Goal: Task Accomplishment & Management: Use online tool/utility

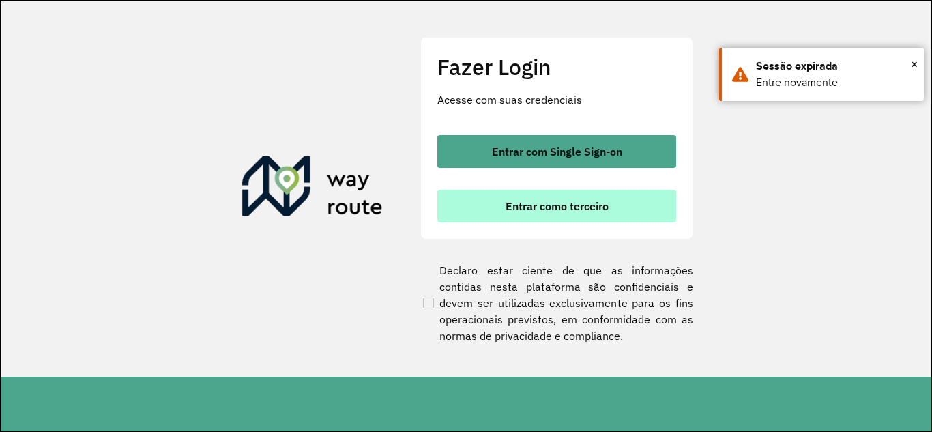
click at [556, 212] on span "Entrar como terceiro" at bounding box center [557, 206] width 103 height 11
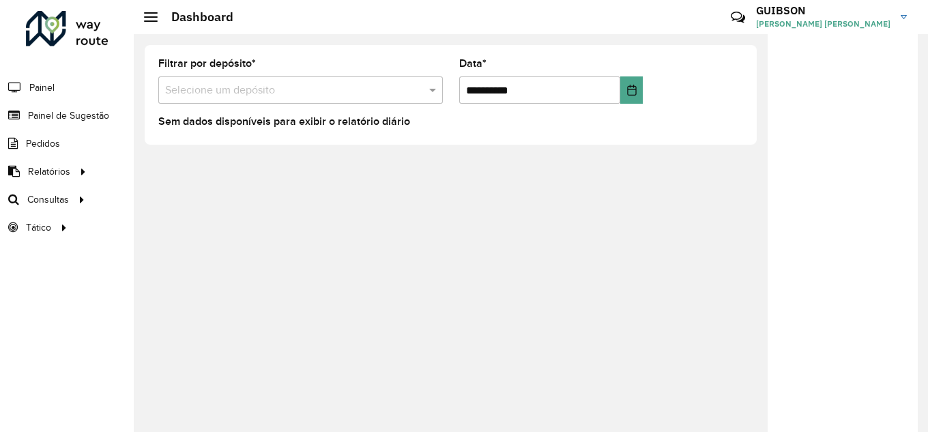
click at [306, 83] on input "text" at bounding box center [287, 91] width 244 height 16
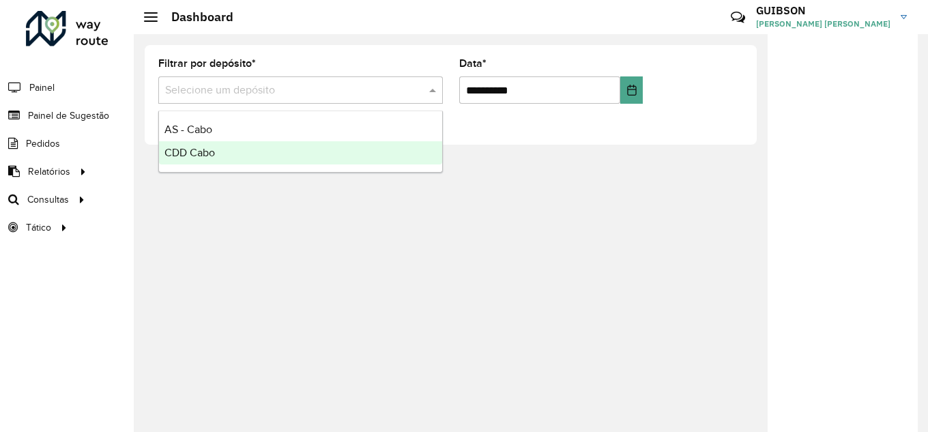
click at [252, 155] on div "CDD Cabo" at bounding box center [300, 152] width 283 height 23
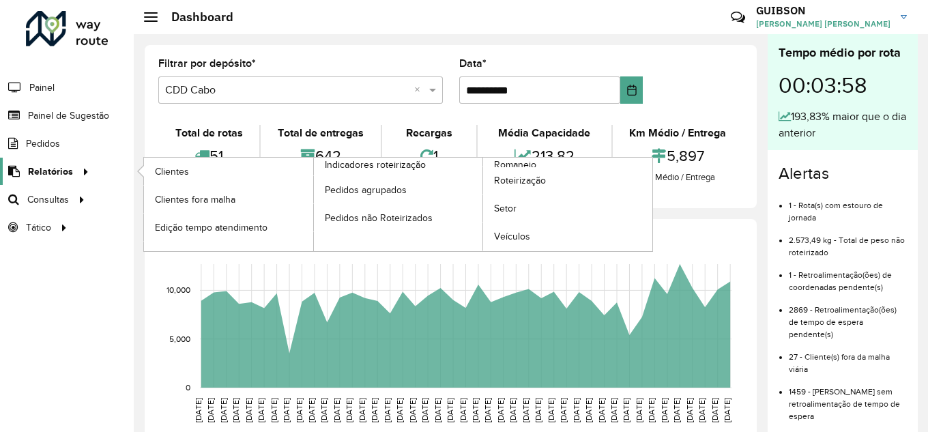
click at [49, 166] on span "Relatórios" at bounding box center [50, 171] width 45 height 14
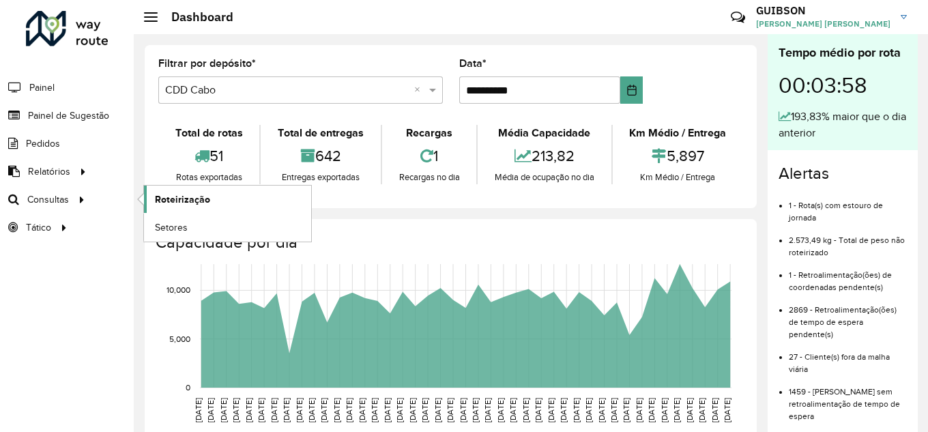
click at [182, 197] on span "Roteirização" at bounding box center [182, 199] width 55 height 14
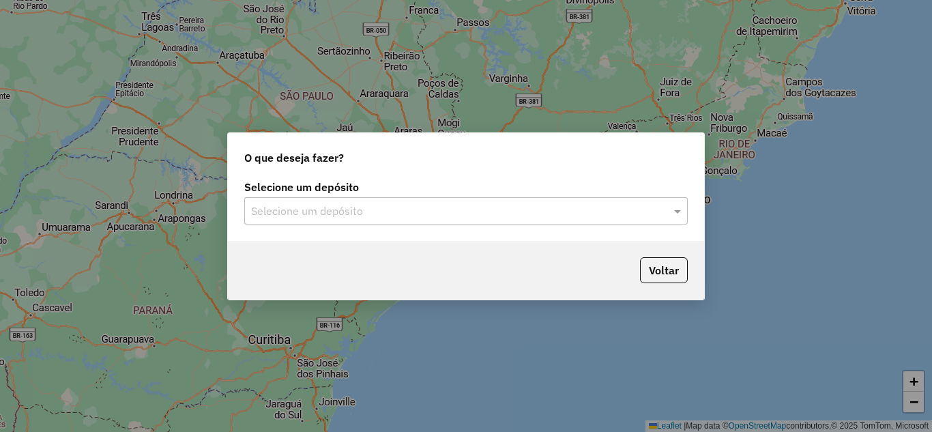
click at [411, 215] on input "text" at bounding box center [452, 211] width 403 height 16
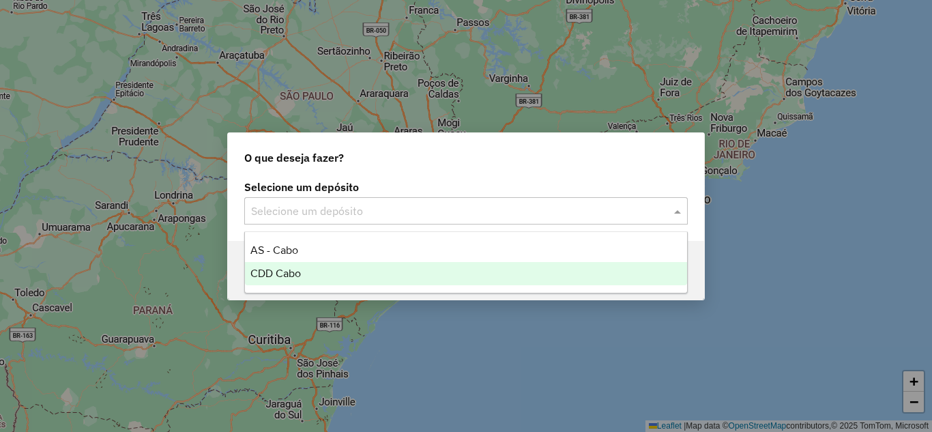
click at [349, 283] on div "CDD Cabo" at bounding box center [466, 273] width 442 height 23
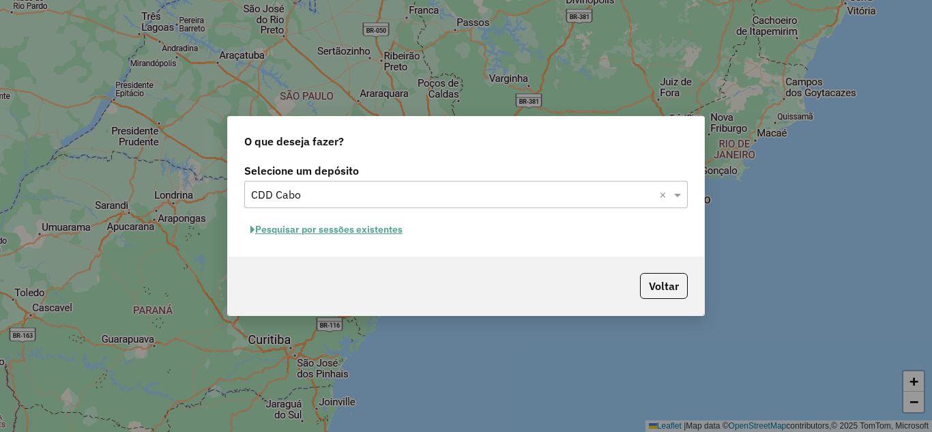
click at [511, 201] on input "text" at bounding box center [452, 195] width 403 height 16
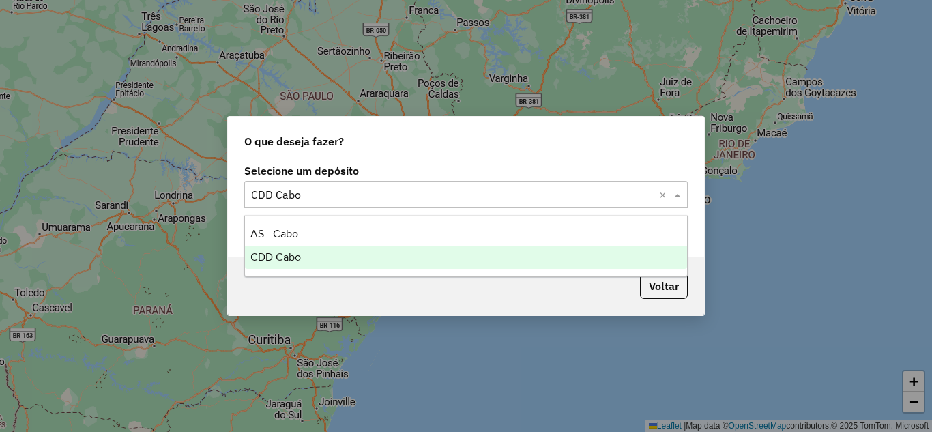
click at [404, 265] on div "CDD Cabo" at bounding box center [466, 257] width 442 height 23
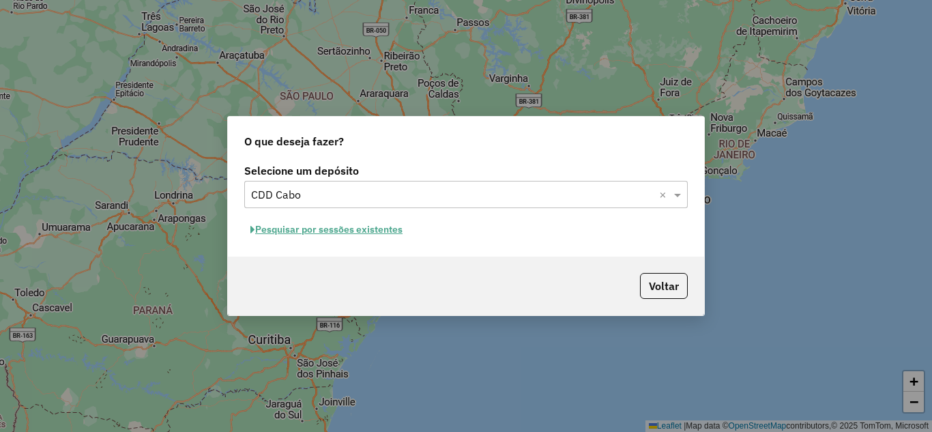
click at [348, 231] on button "Pesquisar por sessões existentes" at bounding box center [326, 229] width 164 height 21
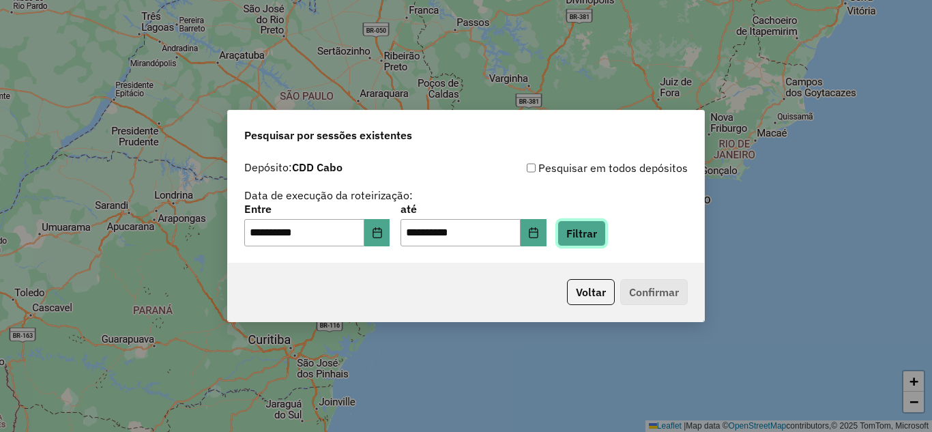
click at [588, 229] on button "Filtrar" at bounding box center [581, 233] width 48 height 26
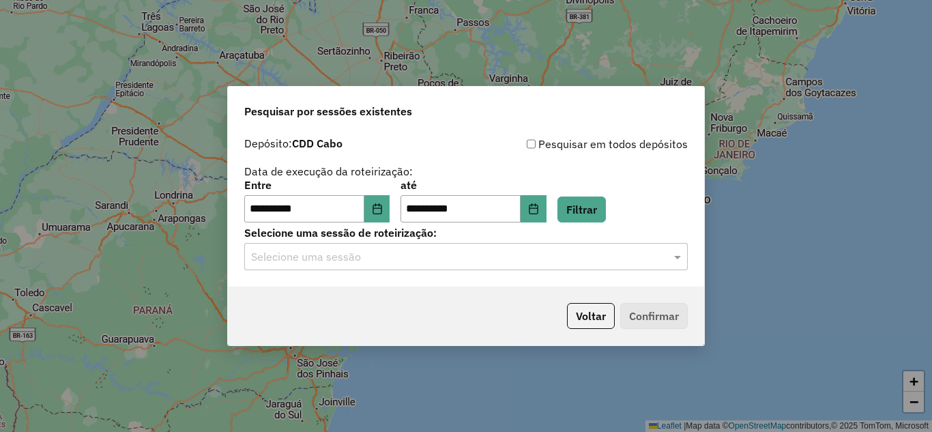
click at [547, 263] on input "text" at bounding box center [452, 257] width 403 height 16
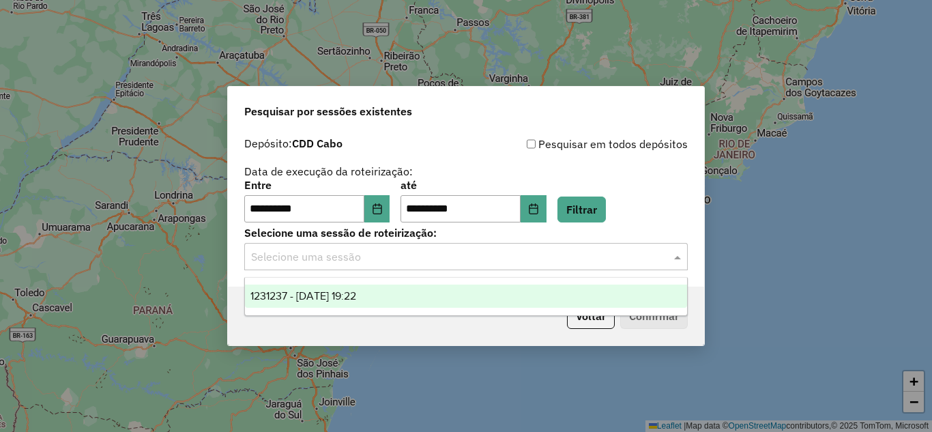
click at [458, 302] on div "1231237 - 19/08/2025 19:22" at bounding box center [466, 296] width 442 height 23
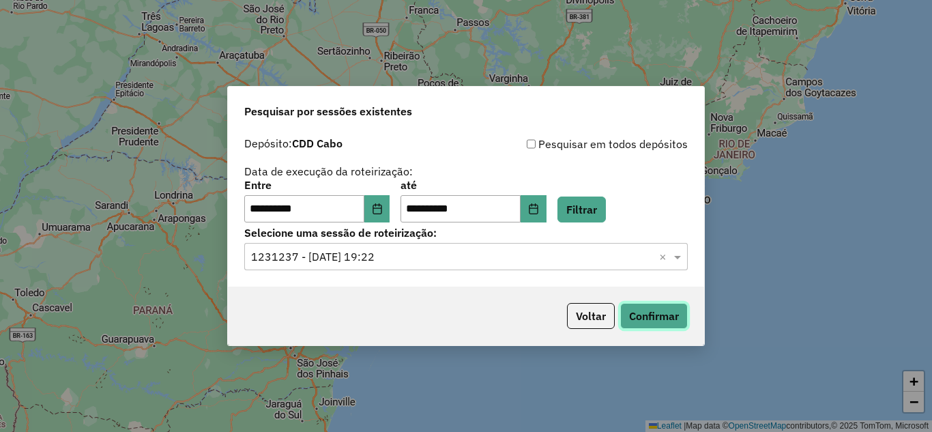
click at [641, 311] on button "Confirmar" at bounding box center [654, 316] width 68 height 26
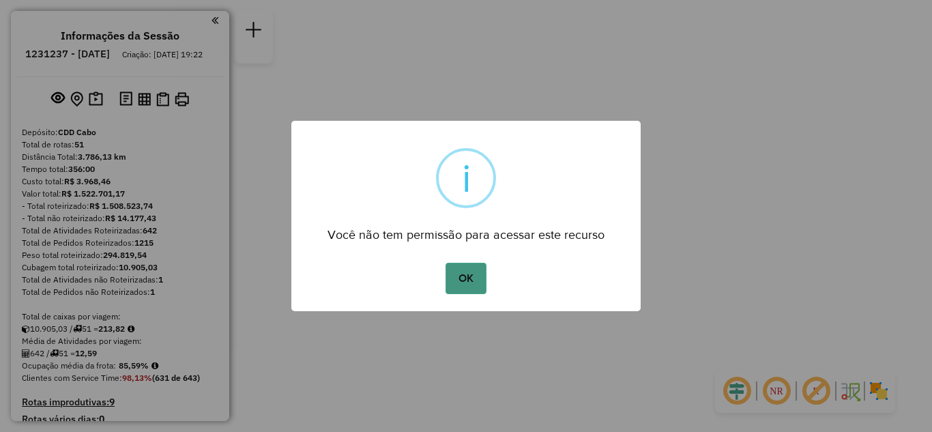
click at [467, 282] on button "OK" at bounding box center [466, 278] width 40 height 31
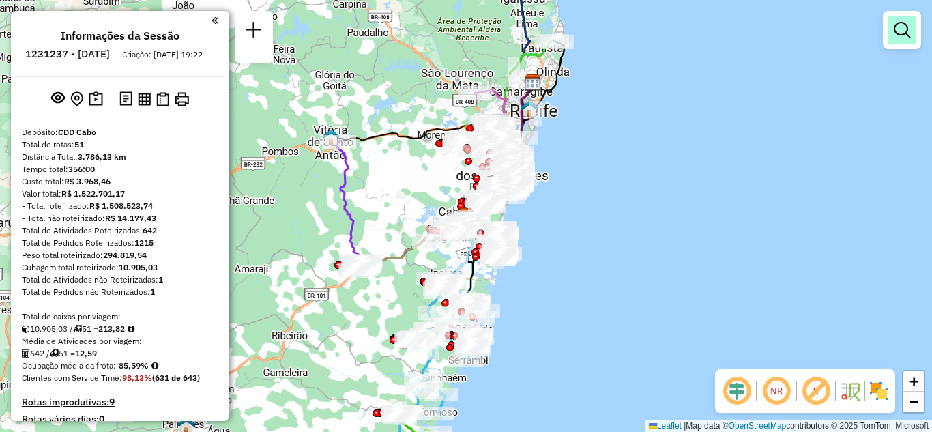
click at [899, 35] on em at bounding box center [902, 30] width 16 height 16
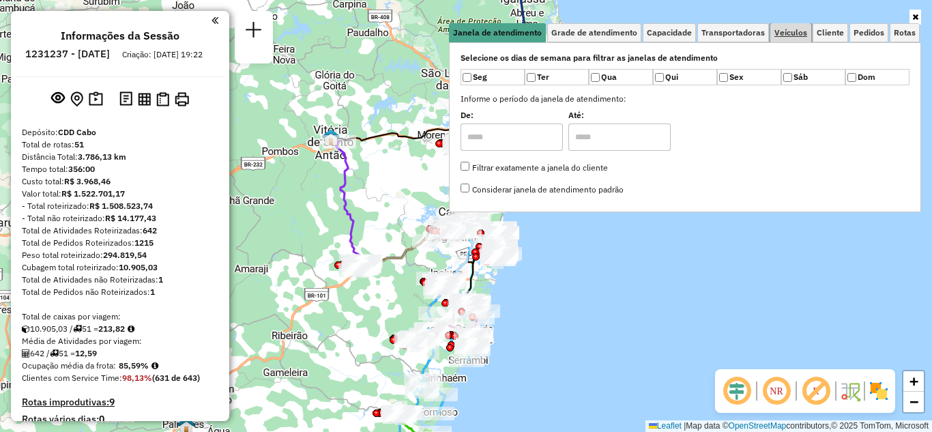
click at [789, 30] on span "Veículos" at bounding box center [790, 33] width 33 height 8
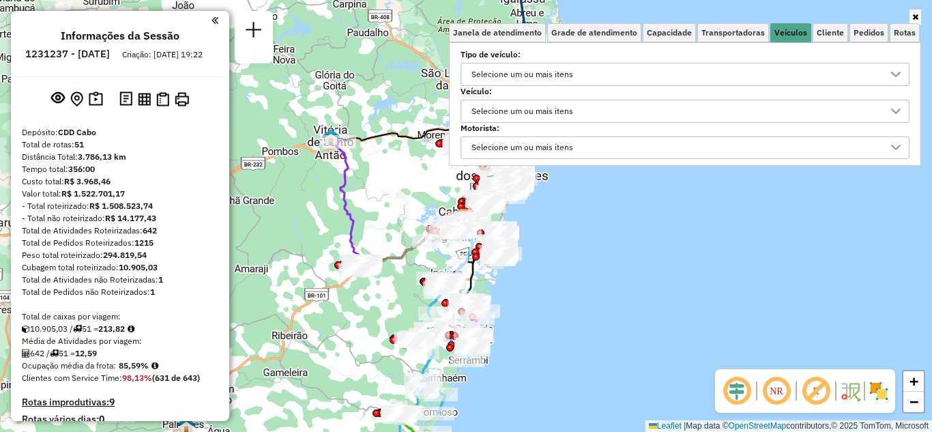
click at [542, 70] on div "Selecione um ou mais itens" at bounding box center [522, 74] width 111 height 22
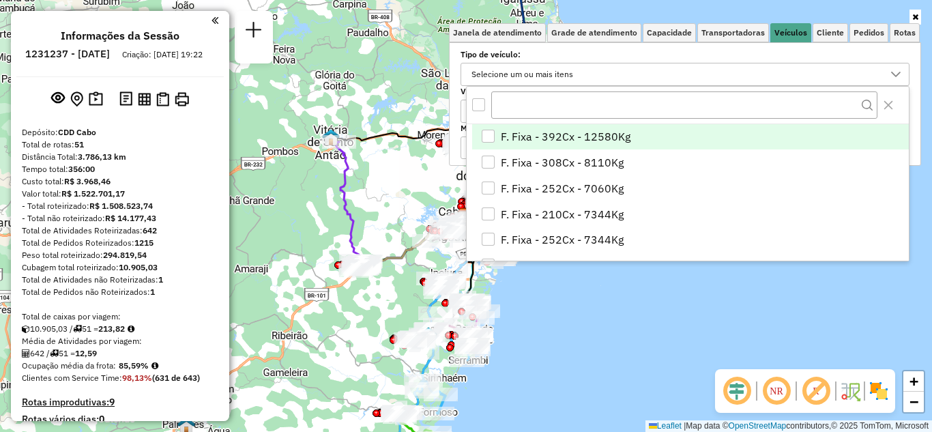
scroll to position [8, 47]
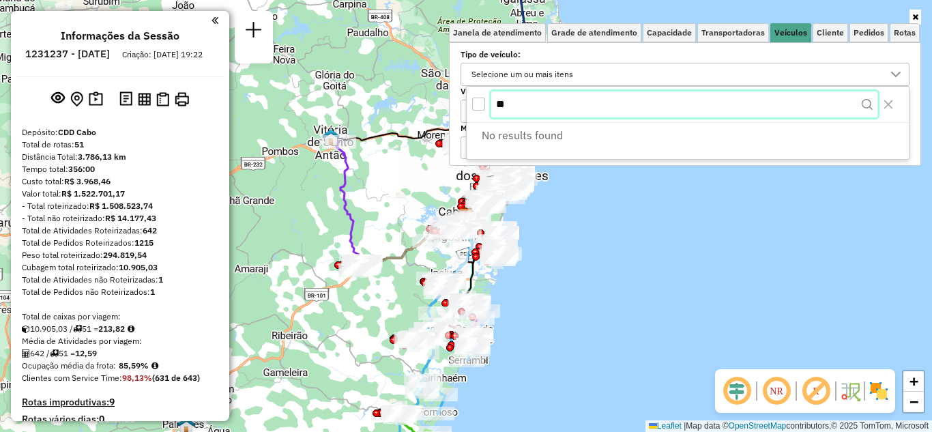
type input "*"
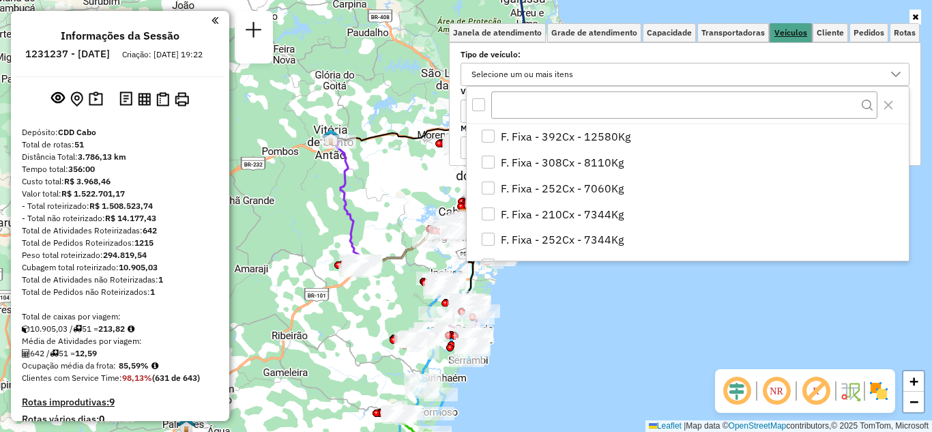
click at [792, 27] on link "Veículos" at bounding box center [790, 33] width 41 height 20
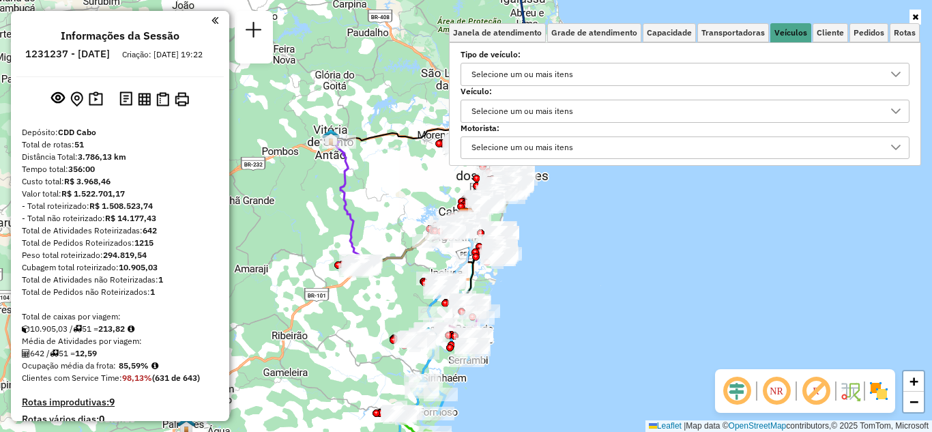
click at [602, 108] on div "Selecione um ou mais itens" at bounding box center [675, 111] width 416 height 22
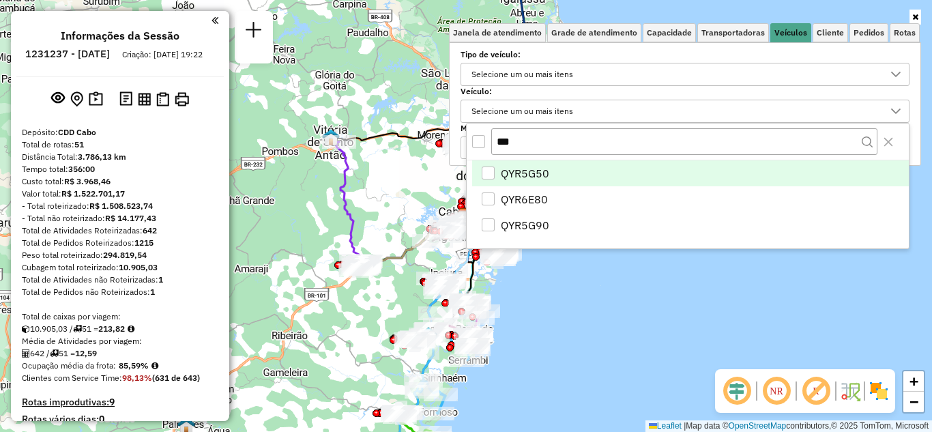
type input "***"
click at [483, 170] on div "QYR5G50" at bounding box center [488, 172] width 13 height 13
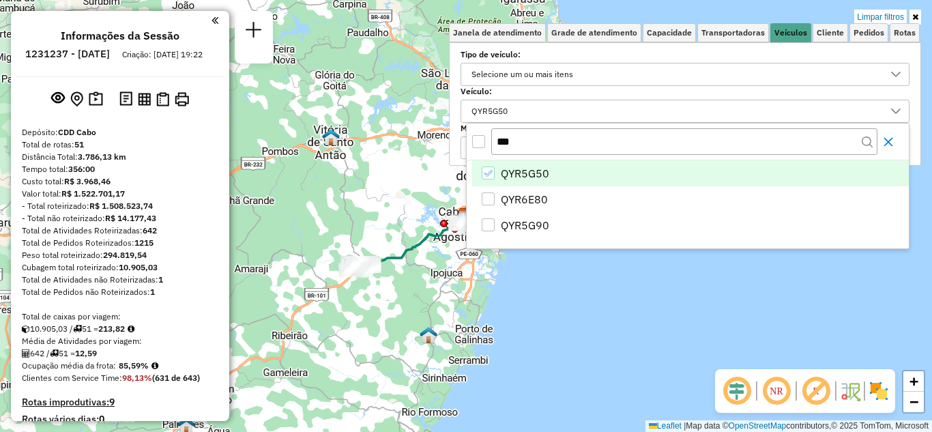
click at [895, 139] on button "Close" at bounding box center [888, 142] width 22 height 22
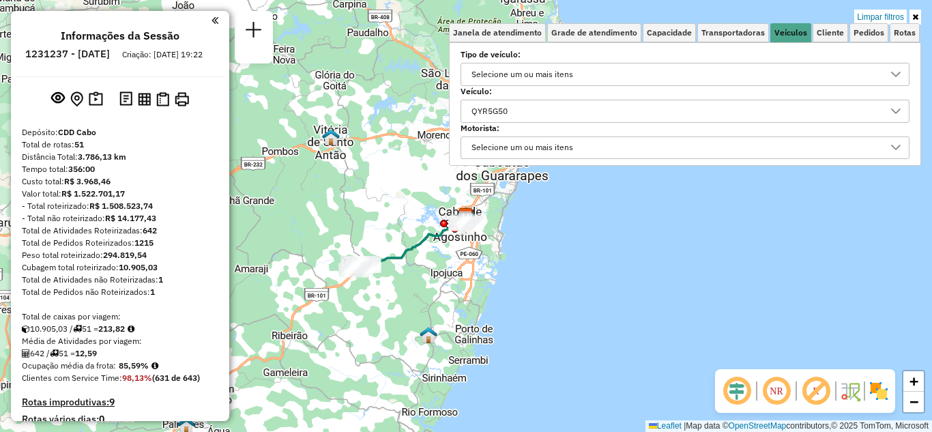
click at [915, 16] on icon at bounding box center [915, 17] width 6 height 8
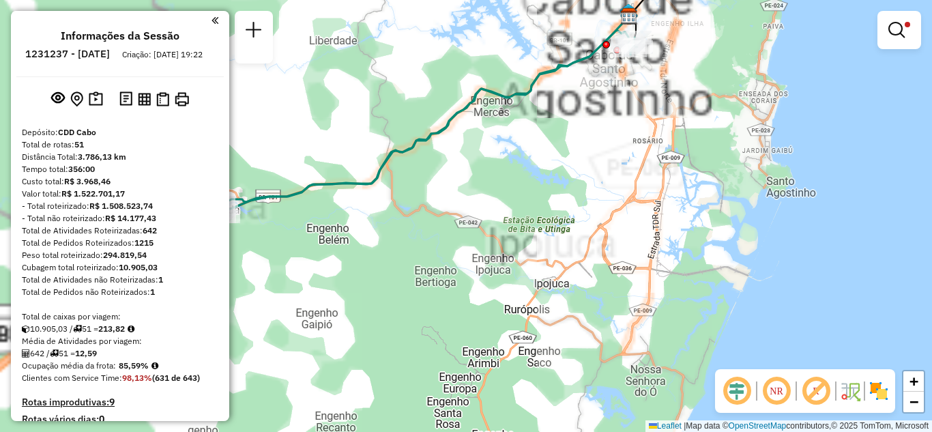
drag, startPoint x: 596, startPoint y: 245, endPoint x: 736, endPoint y: 242, distance: 139.9
click at [736, 242] on div "Limpar filtros Janela de atendimento Grade de atendimento Capacidade Transporta…" at bounding box center [466, 216] width 932 height 432
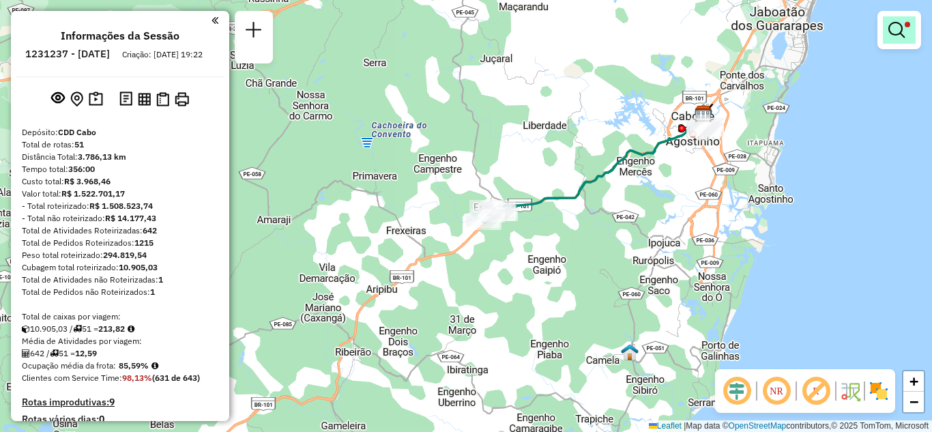
click at [898, 35] on em at bounding box center [896, 30] width 16 height 16
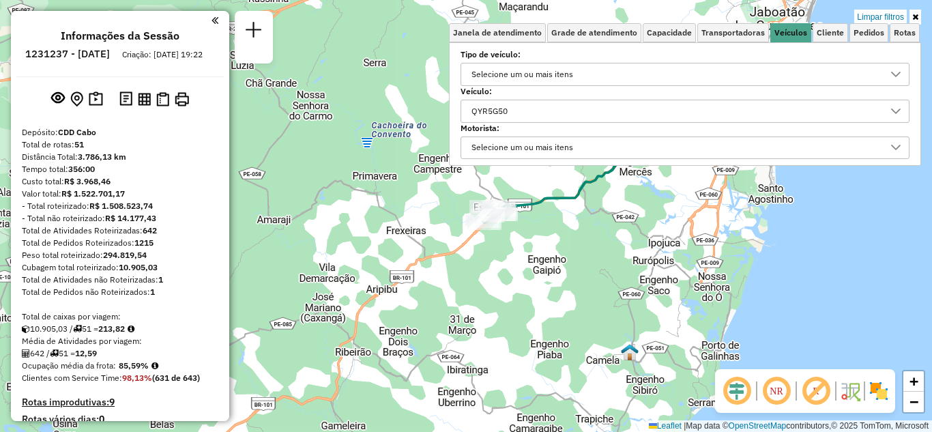
click at [525, 106] on div "QYR5G50" at bounding box center [675, 111] width 416 height 22
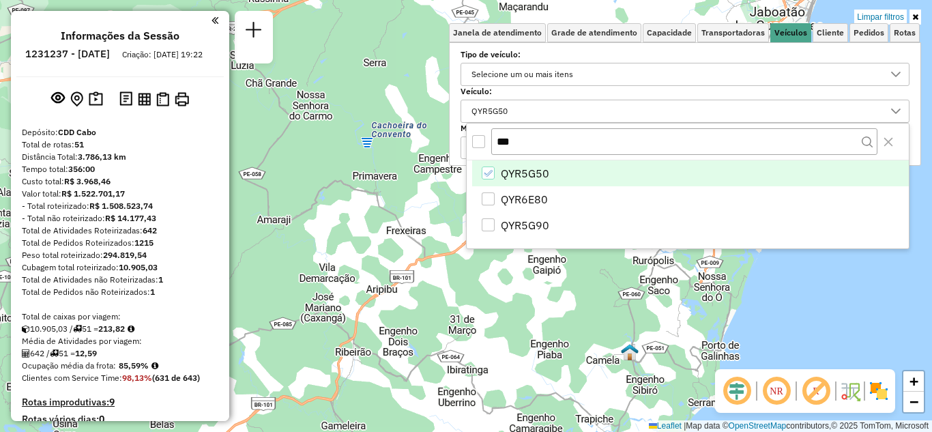
click at [487, 174] on icon "QYR5G50" at bounding box center [488, 174] width 10 height 10
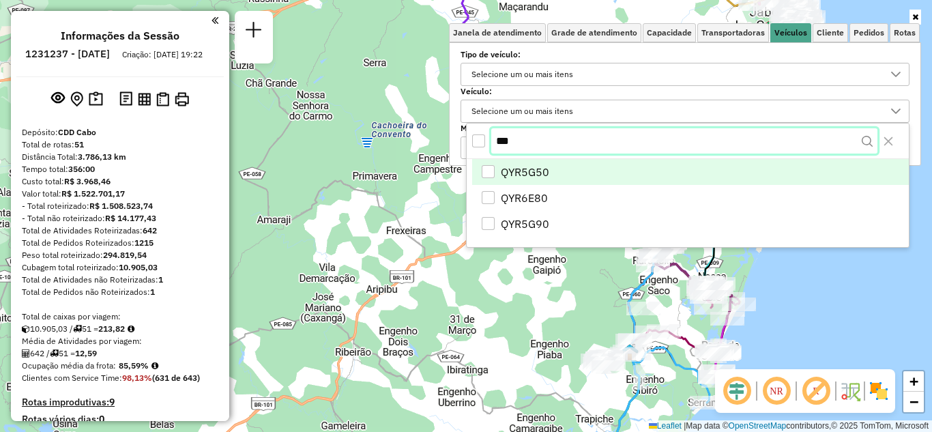
click at [550, 148] on input "***" at bounding box center [684, 141] width 386 height 26
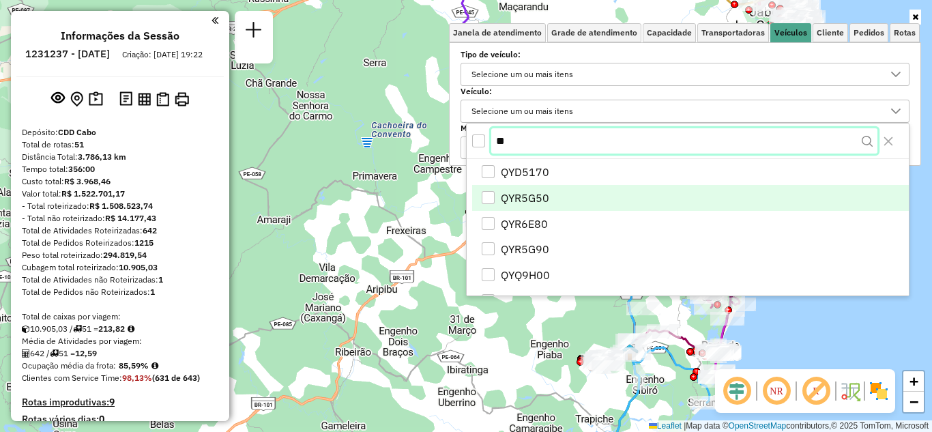
type input "*"
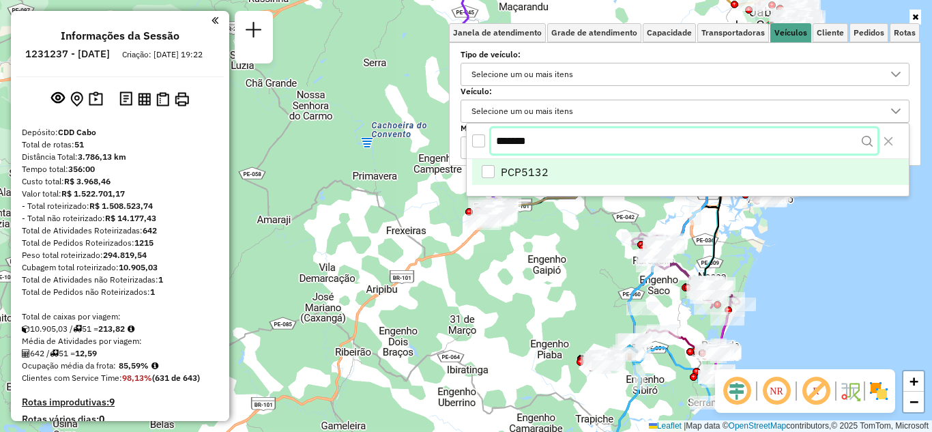
type input "*******"
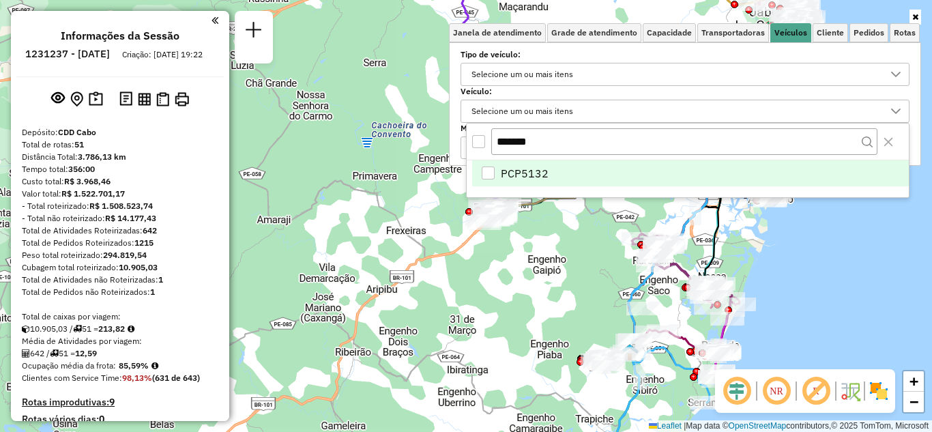
click at [488, 167] on div "PCP5132" at bounding box center [488, 172] width 13 height 13
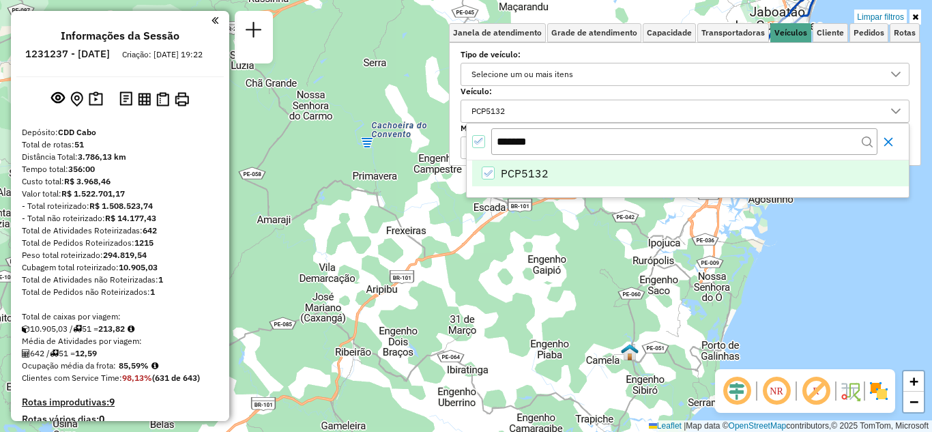
click at [889, 139] on icon "Close" at bounding box center [888, 141] width 11 height 11
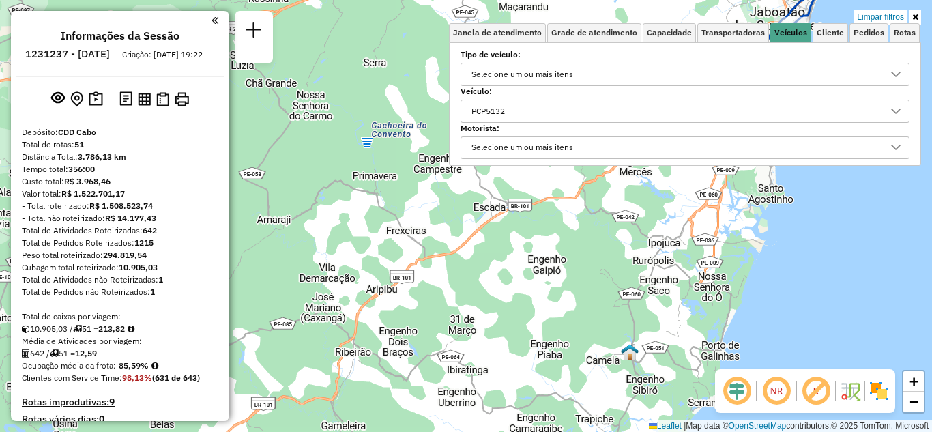
click at [920, 14] on link at bounding box center [916, 17] width 12 height 15
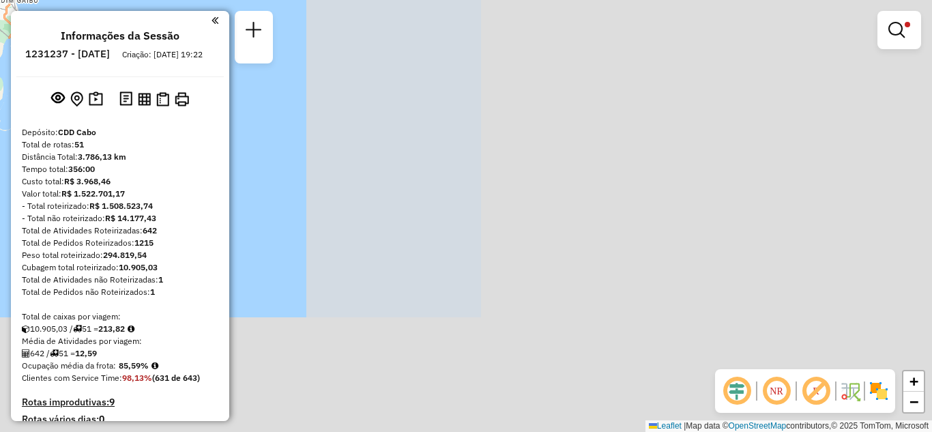
drag, startPoint x: 68, startPoint y: -59, endPoint x: 0, endPoint y: -20, distance: 78.5
click at [0, 0] on html "Aplicando filtros Pop-up bloqueado! Seu navegador bloqueou automáticamente a ab…" at bounding box center [466, 216] width 932 height 432
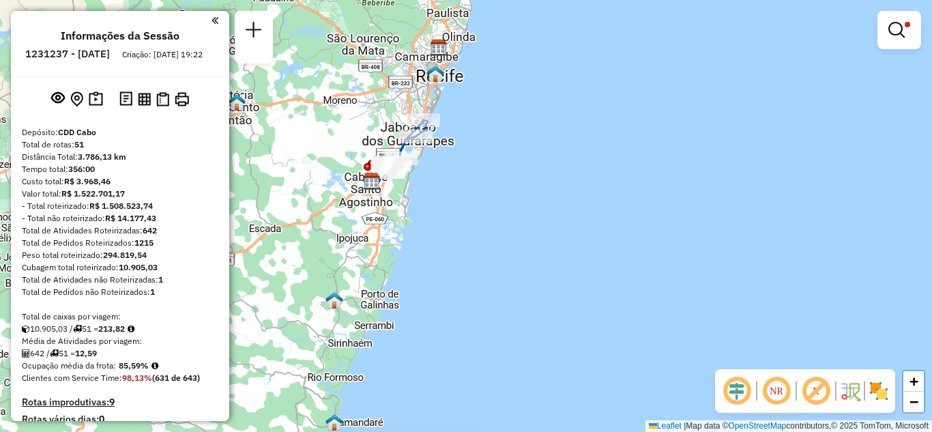
drag, startPoint x: 486, startPoint y: 235, endPoint x: 624, endPoint y: 260, distance: 140.0
click at [624, 260] on div "Limpar filtros Janela de atendimento Grade de atendimento Capacidade Transporta…" at bounding box center [466, 216] width 932 height 432
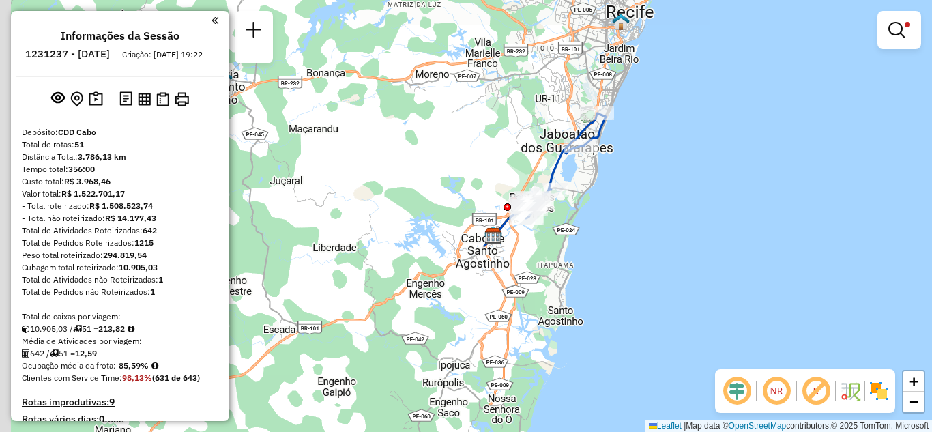
drag, startPoint x: 544, startPoint y: 190, endPoint x: 590, endPoint y: 202, distance: 47.3
click at [590, 202] on div "Limpar filtros Janela de atendimento Grade de atendimento Capacidade Transporta…" at bounding box center [466, 216] width 932 height 432
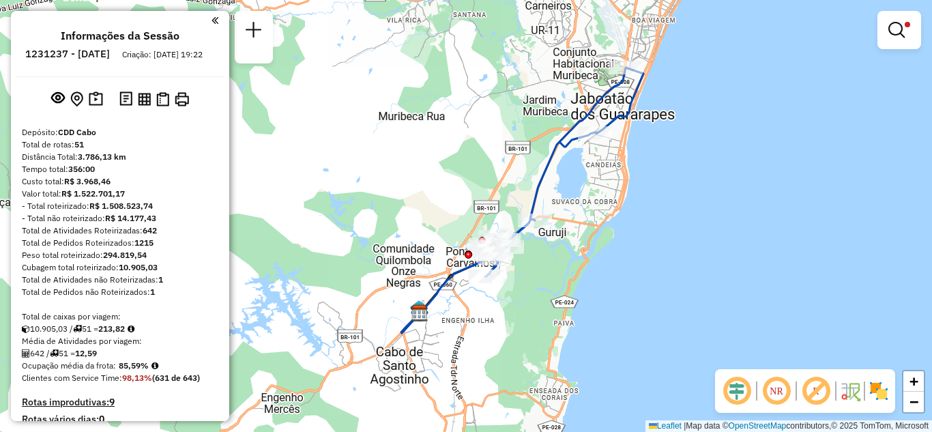
drag, startPoint x: 569, startPoint y: 164, endPoint x: 594, endPoint y: 207, distance: 49.9
click at [594, 207] on div "Limpar filtros Janela de atendimento Grade de atendimento Capacidade Transporta…" at bounding box center [466, 216] width 932 height 432
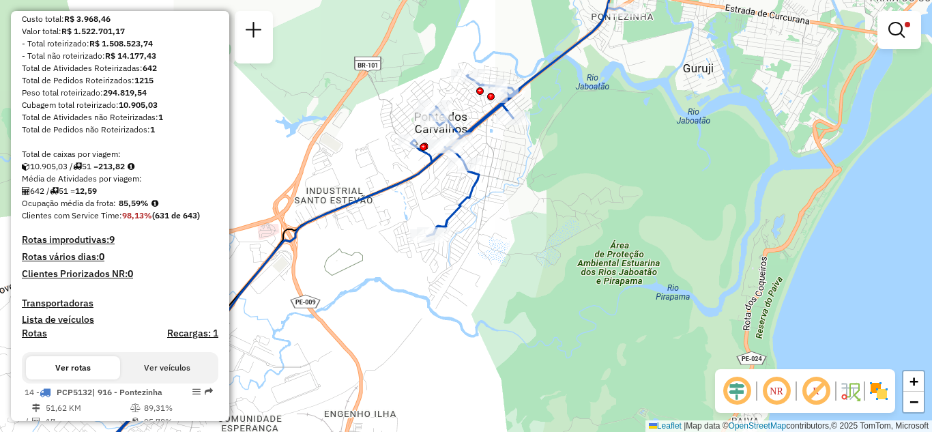
scroll to position [0, 0]
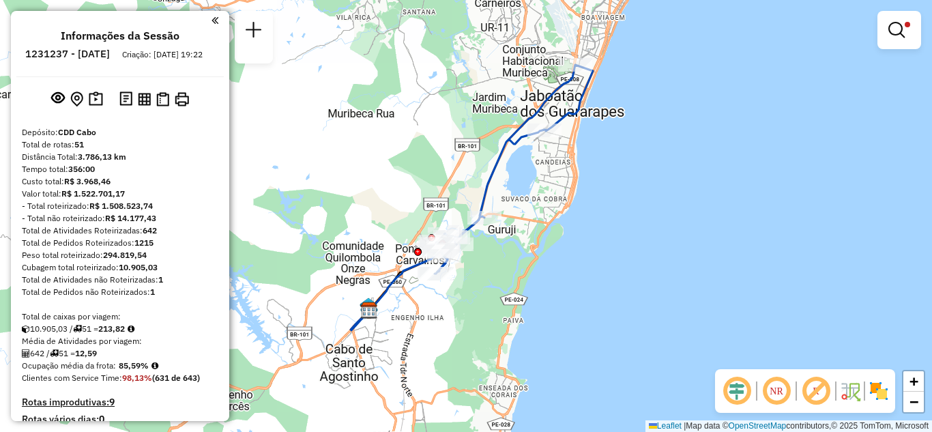
drag, startPoint x: 436, startPoint y: 136, endPoint x: 433, endPoint y: 162, distance: 26.1
click at [433, 162] on div "Limpar filtros Janela de atendimento Grade de atendimento Capacidade Transporta…" at bounding box center [466, 216] width 932 height 432
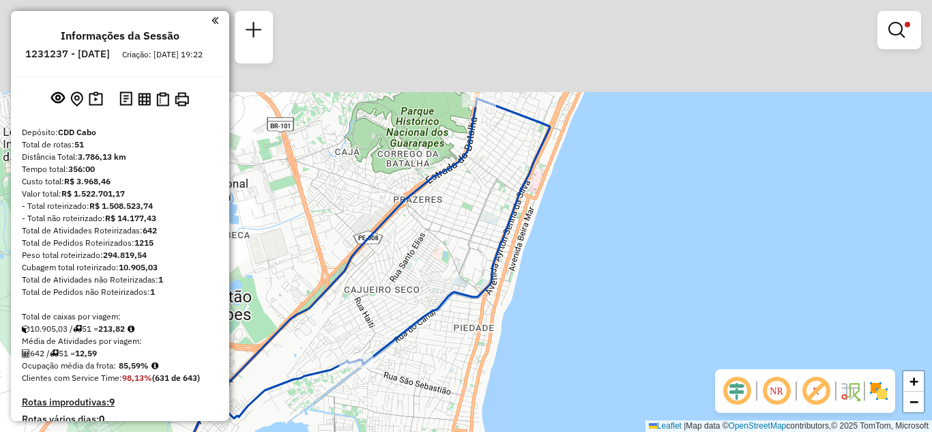
drag, startPoint x: 494, startPoint y: 106, endPoint x: 502, endPoint y: 238, distance: 132.6
click at [502, 238] on icon at bounding box center [336, 352] width 428 height 508
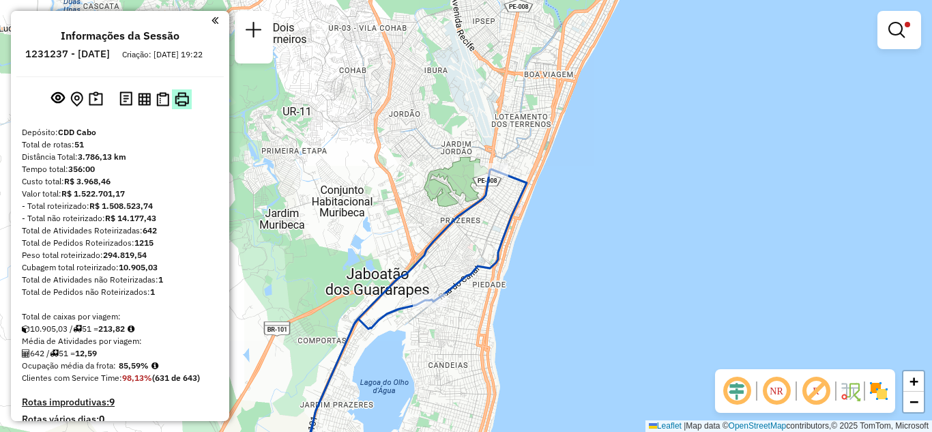
click at [183, 106] on img at bounding box center [182, 99] width 14 height 14
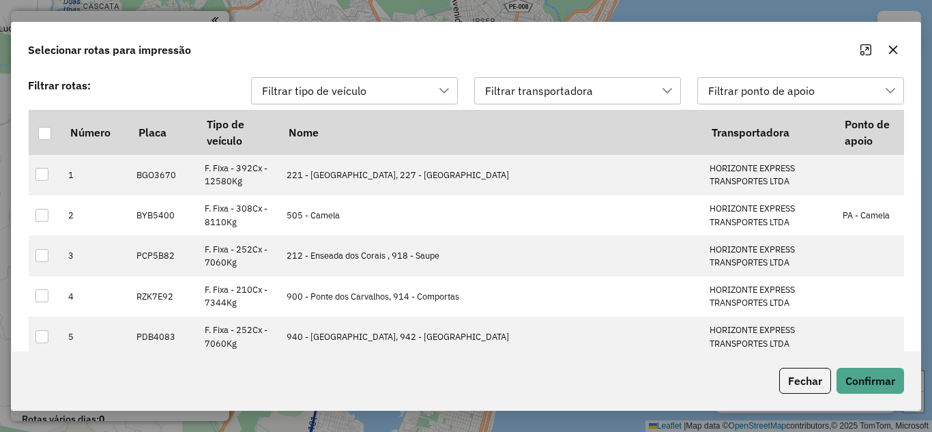
scroll to position [10, 62]
click at [898, 49] on icon "button" at bounding box center [893, 49] width 11 height 11
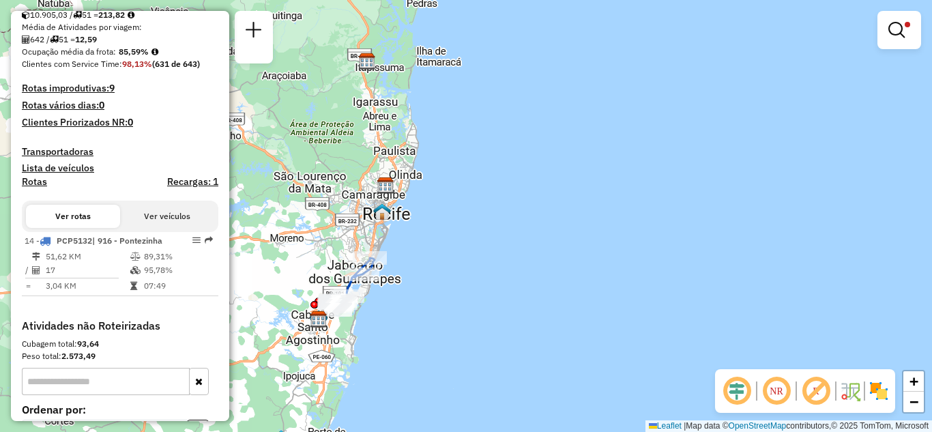
scroll to position [0, 0]
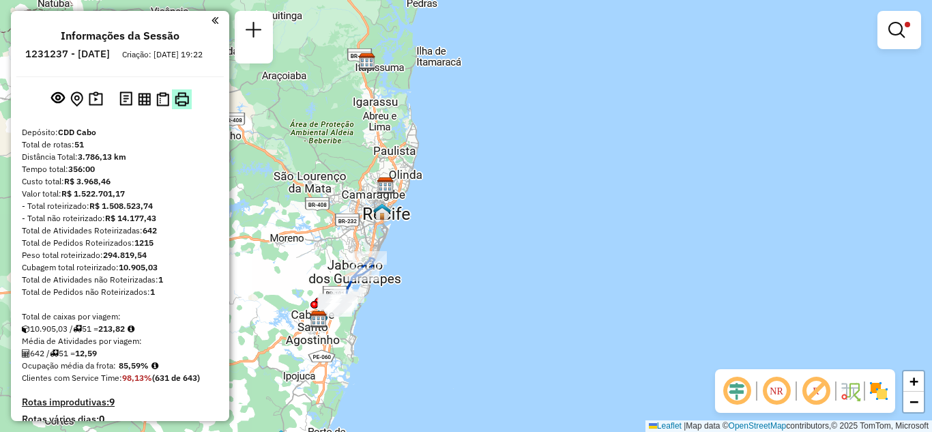
click at [181, 106] on img at bounding box center [182, 99] width 14 height 14
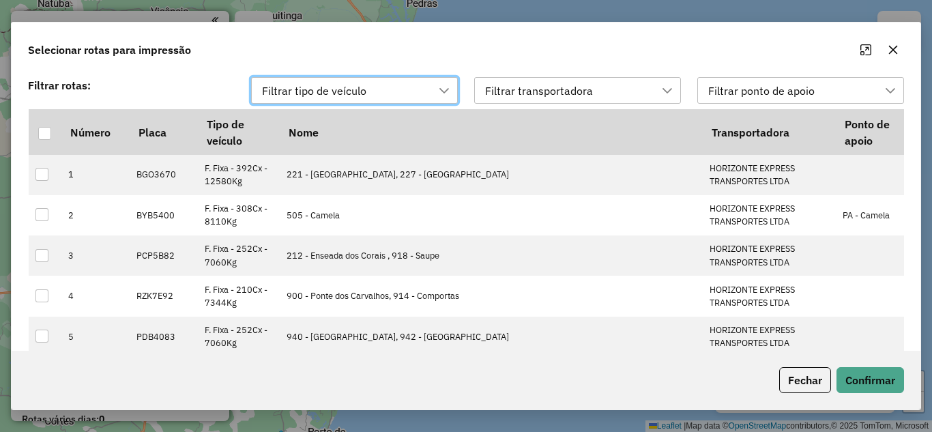
scroll to position [10, 62]
click at [422, 83] on div "Filtrar tipo de veículo" at bounding box center [344, 91] width 174 height 26
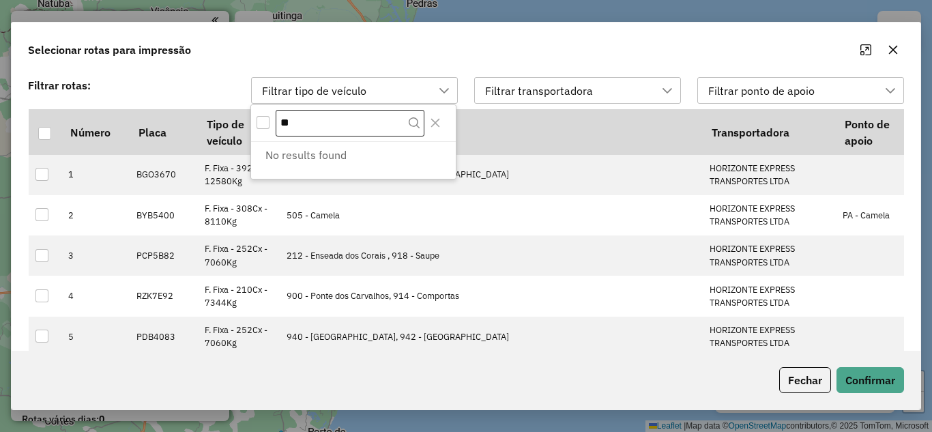
type input "*"
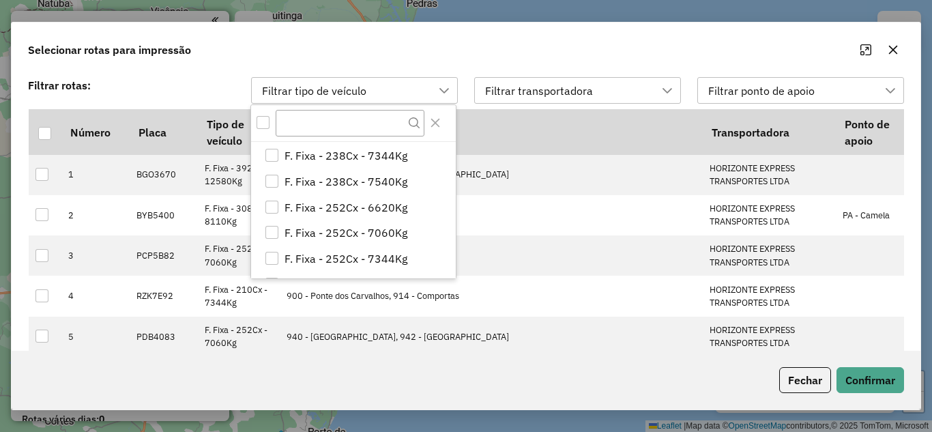
scroll to position [154, 0]
click at [437, 119] on icon "Close" at bounding box center [435, 122] width 11 height 11
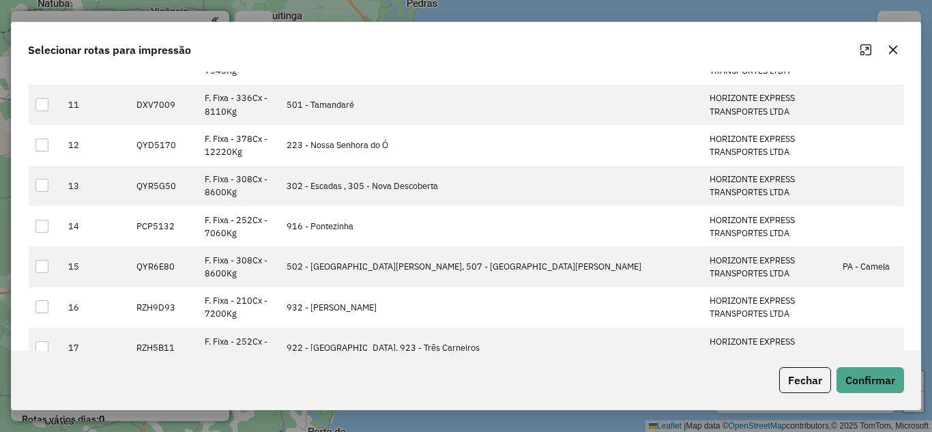
scroll to position [491, 0]
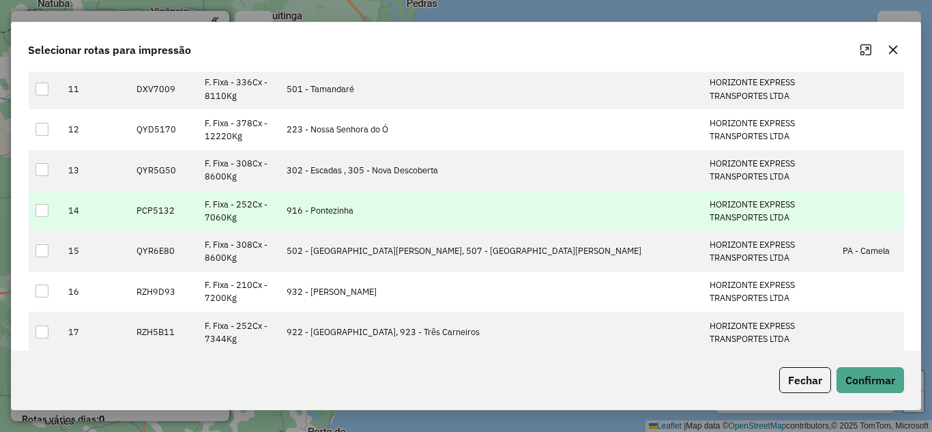
click at [42, 205] on div at bounding box center [41, 210] width 13 height 13
click at [854, 377] on button "Confirmar" at bounding box center [871, 380] width 68 height 26
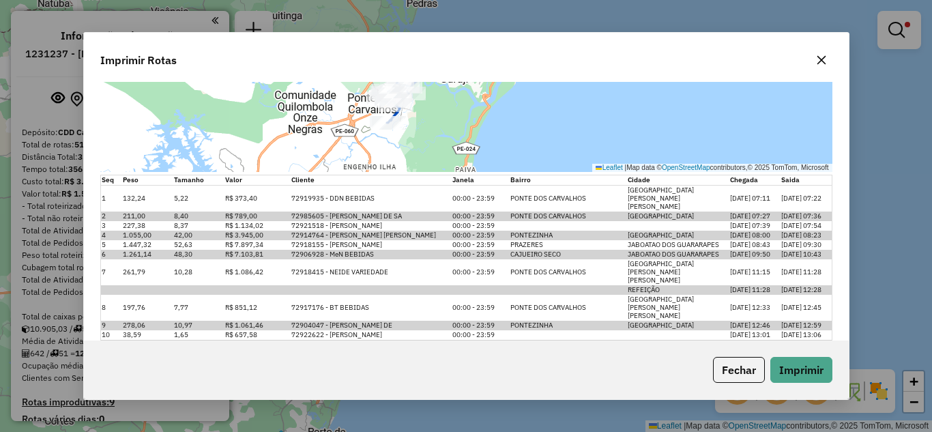
scroll to position [260, 0]
